Goal: Find specific page/section: Find specific page/section

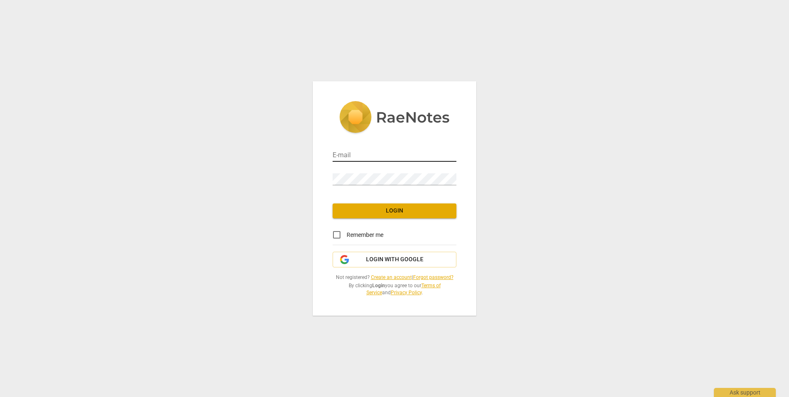
click at [353, 153] on input "email" at bounding box center [395, 156] width 124 height 12
type input "[PERSON_NAME][EMAIL_ADDRESS][PERSON_NAME][DOMAIN_NAME]"
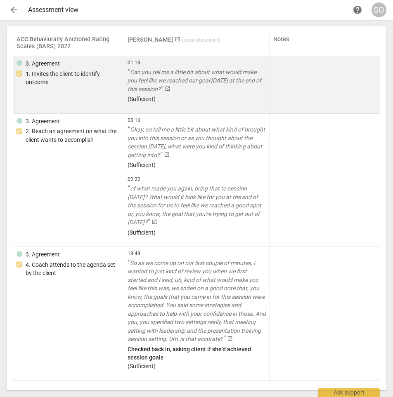
click at [288, 86] on div at bounding box center [324, 84] width 103 height 51
click at [292, 69] on div at bounding box center [324, 84] width 103 height 51
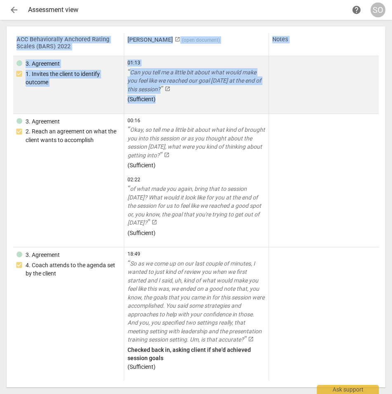
drag, startPoint x: 379, startPoint y: 48, endPoint x: 373, endPoint y: 96, distance: 47.9
click at [373, 96] on div "ACC Behaviorally Anchored Rating Scales (BARS) 2022 [PERSON_NAME] launch ( open…" at bounding box center [196, 206] width 379 height 361
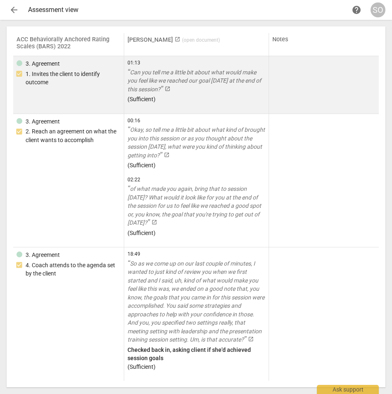
drag, startPoint x: 373, startPoint y: 96, endPoint x: 345, endPoint y: 104, distance: 29.1
click at [345, 103] on div at bounding box center [323, 84] width 103 height 51
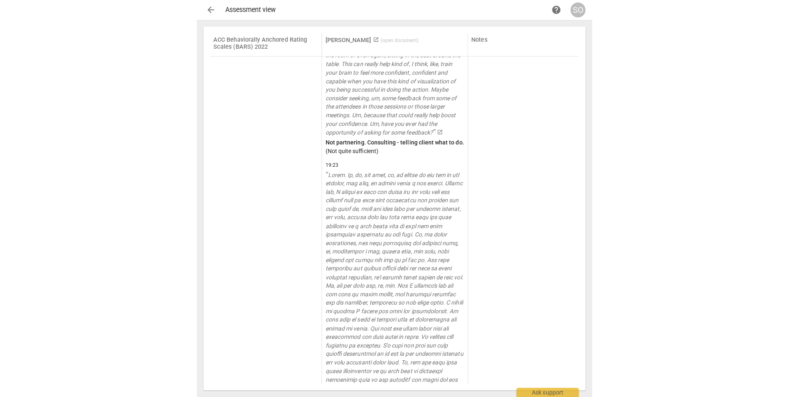
scroll to position [1896, 0]
